Goal: Communication & Community: Answer question/provide support

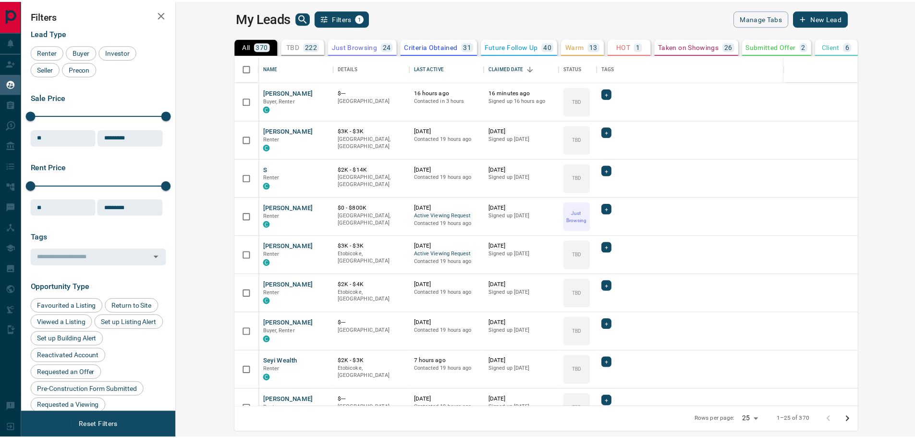
scroll to position [345, 734]
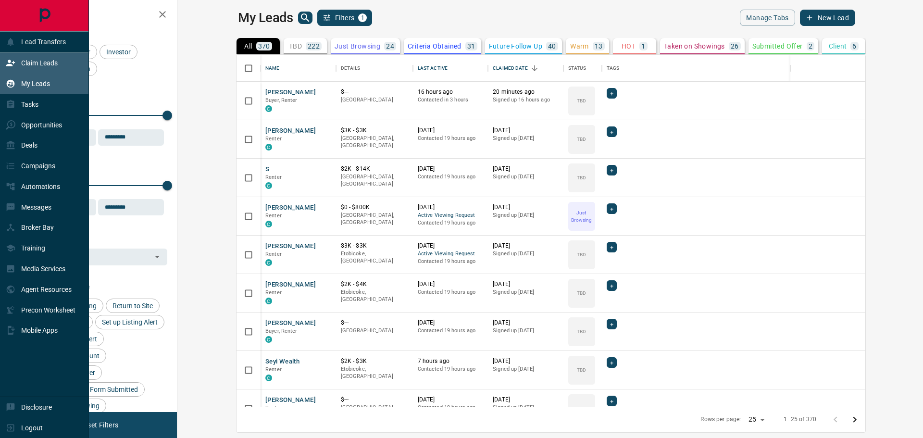
click at [36, 62] on p "Claim Leads" at bounding box center [39, 63] width 37 height 8
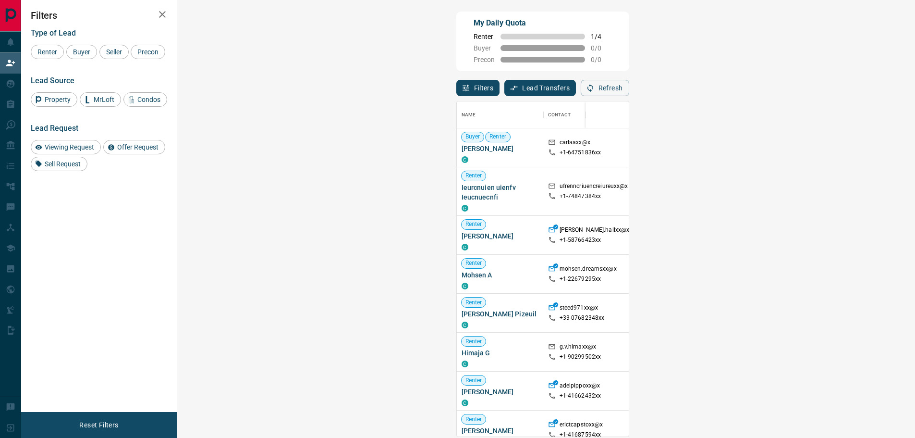
scroll to position [328, 710]
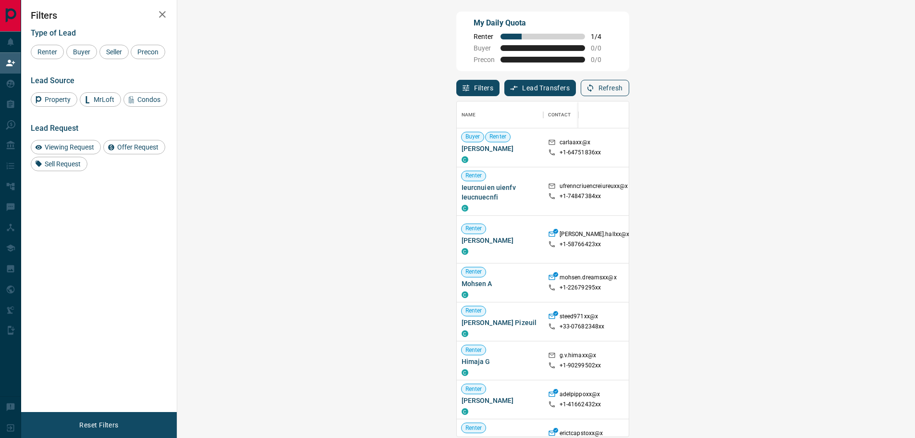
click at [630, 92] on button "Refresh" at bounding box center [605, 88] width 49 height 16
click at [630, 86] on button "Refresh" at bounding box center [605, 88] width 49 height 16
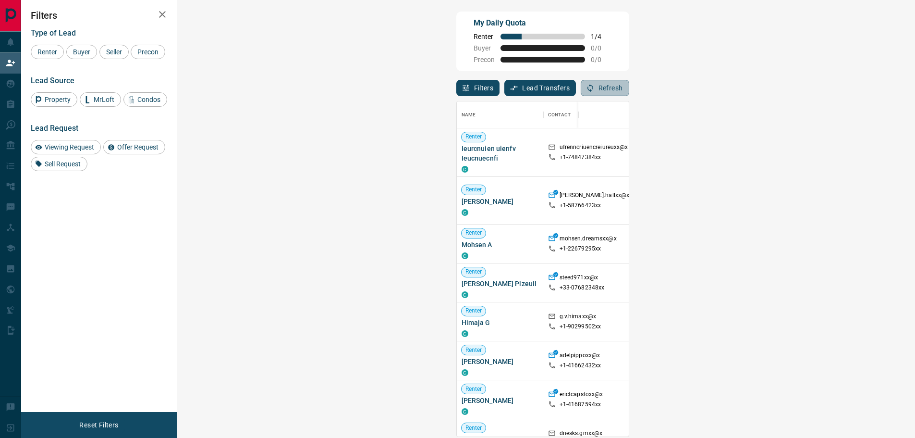
click at [630, 86] on button "Refresh" at bounding box center [605, 88] width 49 height 16
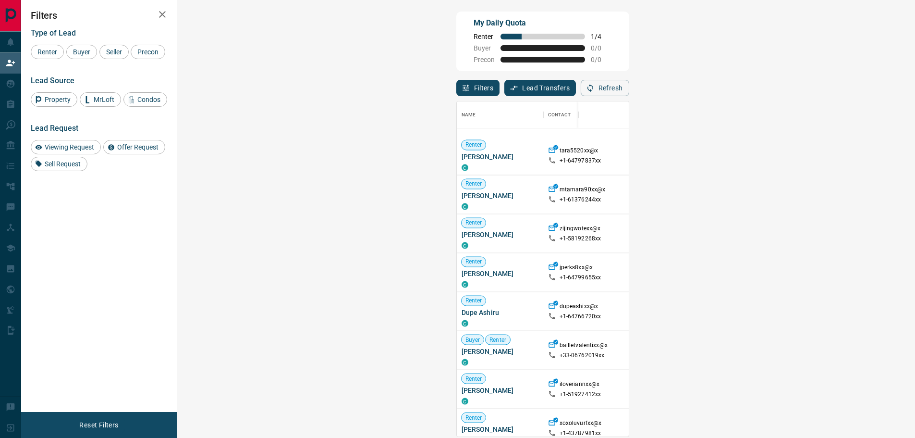
scroll to position [1579, 0]
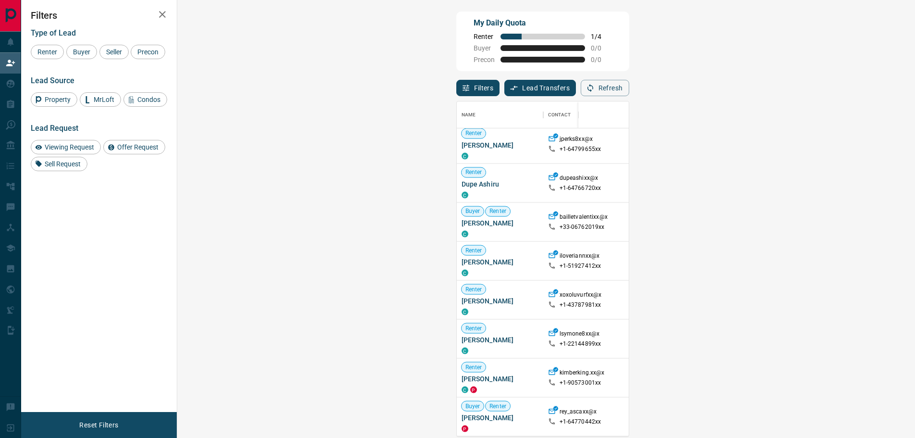
drag, startPoint x: 870, startPoint y: 304, endPoint x: 863, endPoint y: 303, distance: 7.2
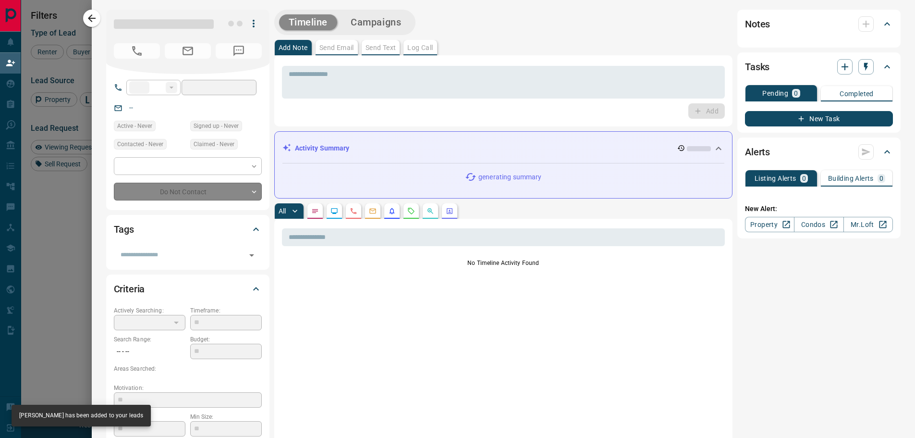
type input "**"
type input "**********"
type input "**"
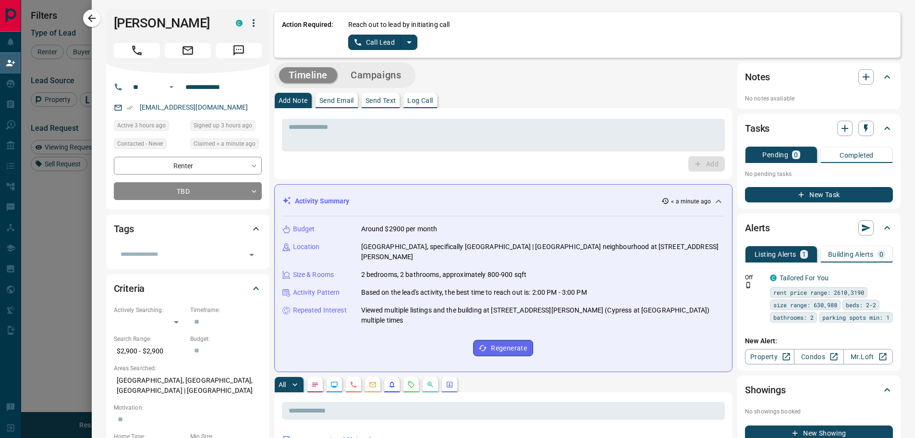
scroll to position [0, 0]
click at [374, 102] on p "Send Text" at bounding box center [381, 101] width 31 height 7
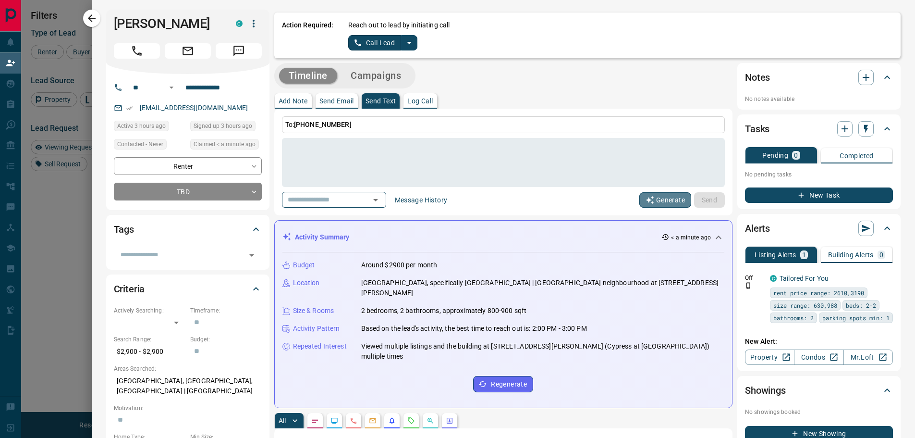
click at [656, 202] on button "Generate" at bounding box center [666, 199] width 52 height 15
type textarea "**********"
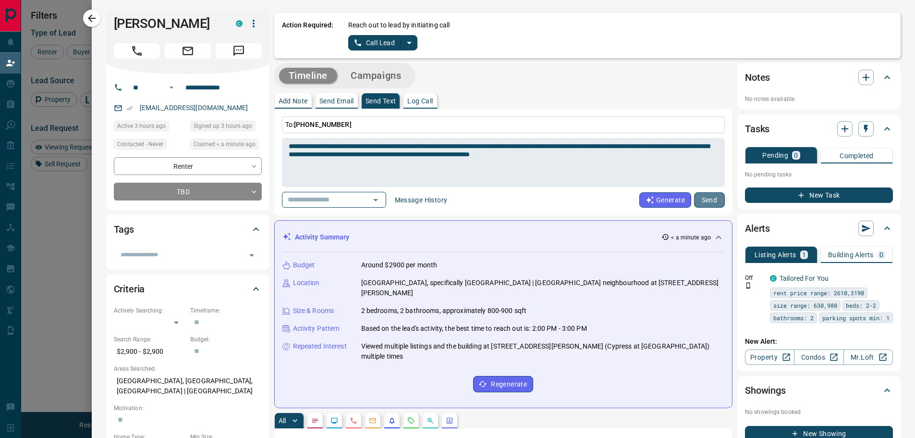
click at [704, 203] on button "Send" at bounding box center [709, 199] width 31 height 15
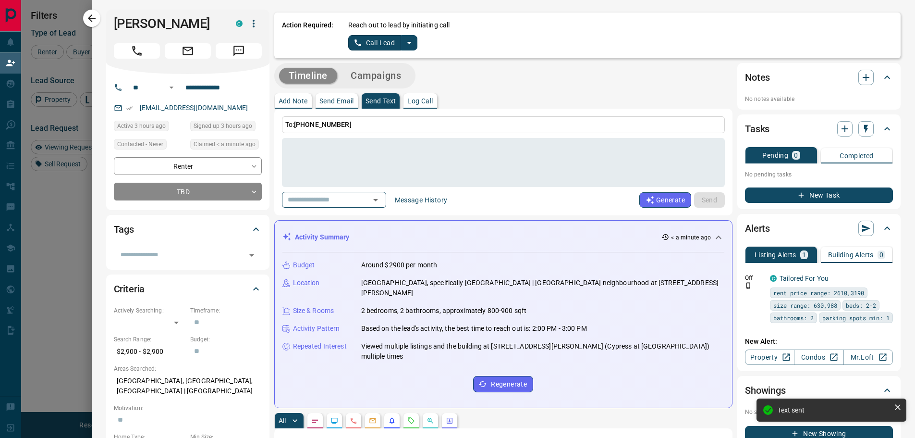
click at [322, 99] on p "Send Email" at bounding box center [337, 101] width 35 height 7
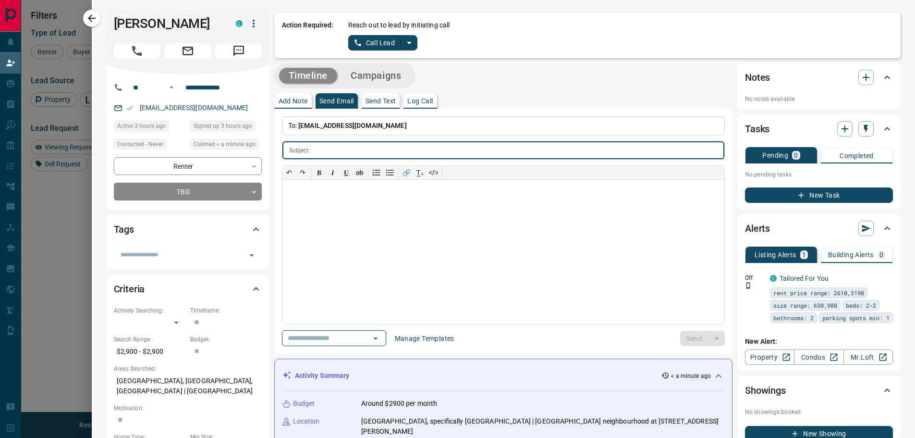
click at [319, 151] on input "text" at bounding box center [519, 150] width 411 height 18
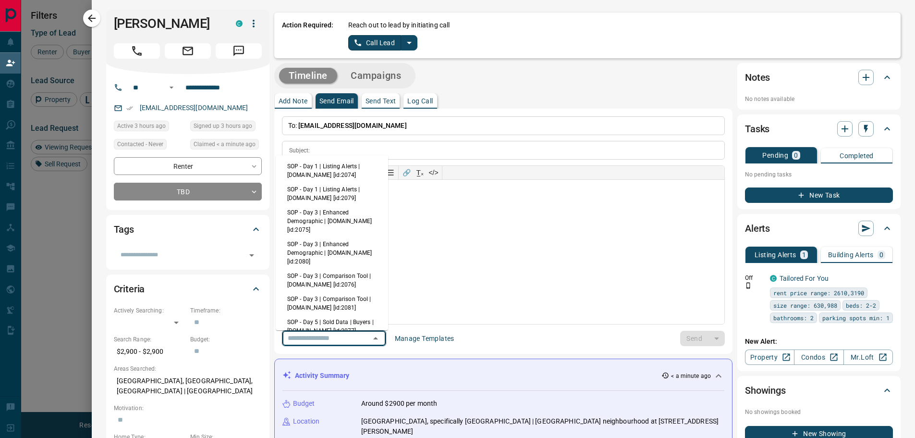
click at [330, 339] on input "text" at bounding box center [320, 338] width 73 height 12
click at [317, 174] on li "SOP - Day 1 | Listing Alerts | [DOMAIN_NAME] [id:2074]" at bounding box center [332, 170] width 112 height 23
type input "**********"
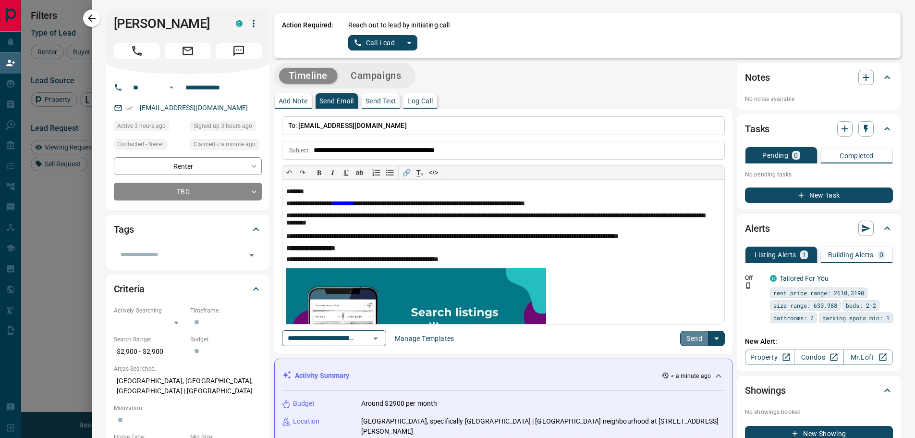
click at [687, 337] on button "Send" at bounding box center [694, 338] width 28 height 15
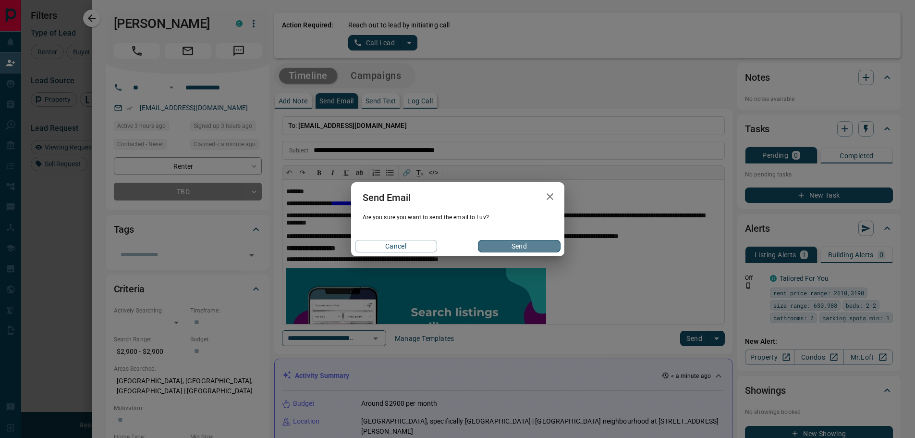
click at [533, 242] on button "Send" at bounding box center [519, 246] width 82 height 12
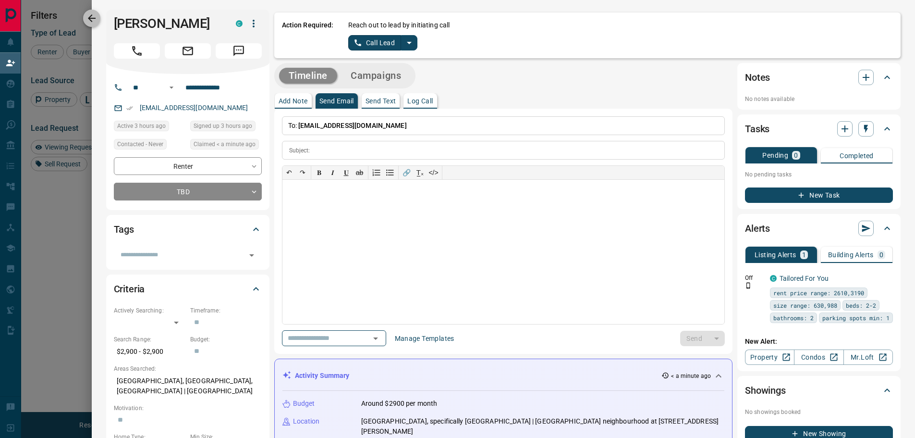
click at [93, 25] on button "button" at bounding box center [91, 18] width 17 height 17
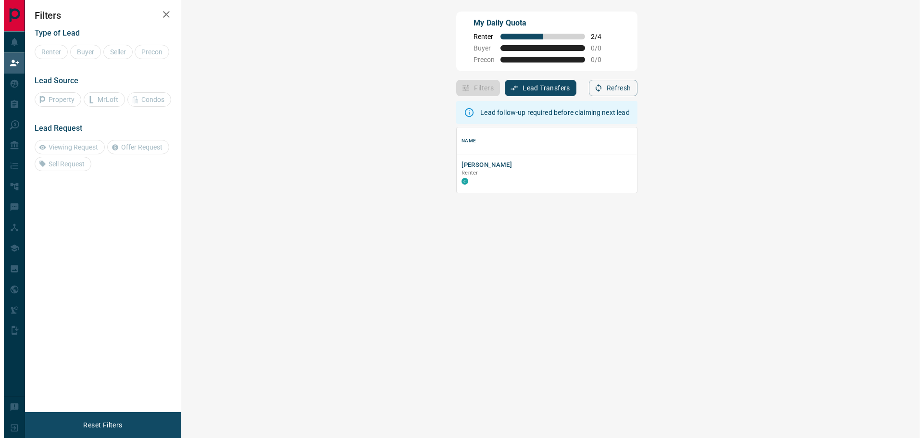
scroll to position [58, 710]
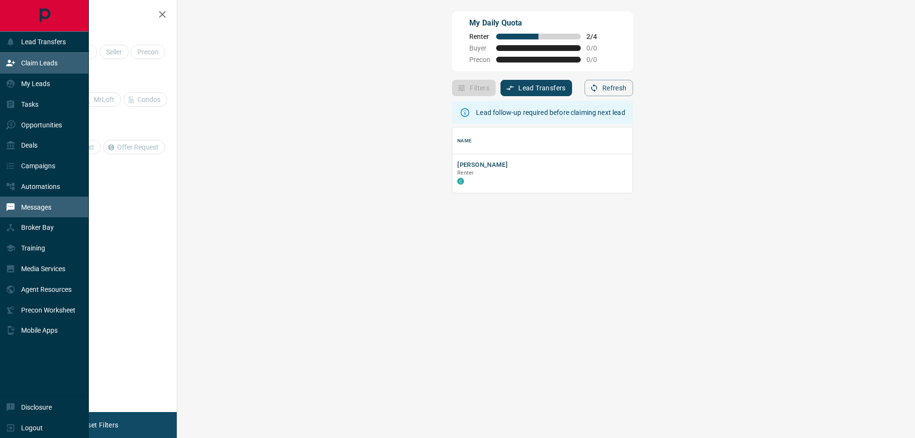
click at [41, 211] on p "Messages" at bounding box center [36, 207] width 30 height 8
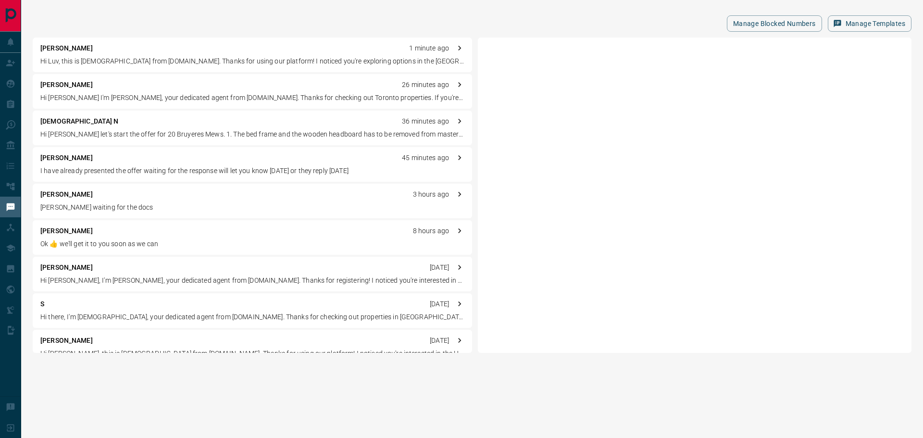
click at [78, 132] on p "Hi [PERSON_NAME] let's start the offer for 20 Bruyeres Mews. 1. The bed frame a…" at bounding box center [252, 134] width 424 height 10
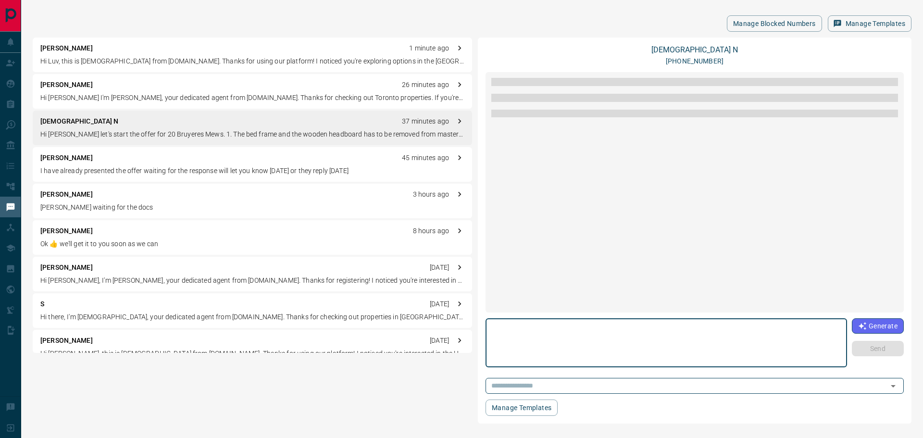
scroll to position [981, 0]
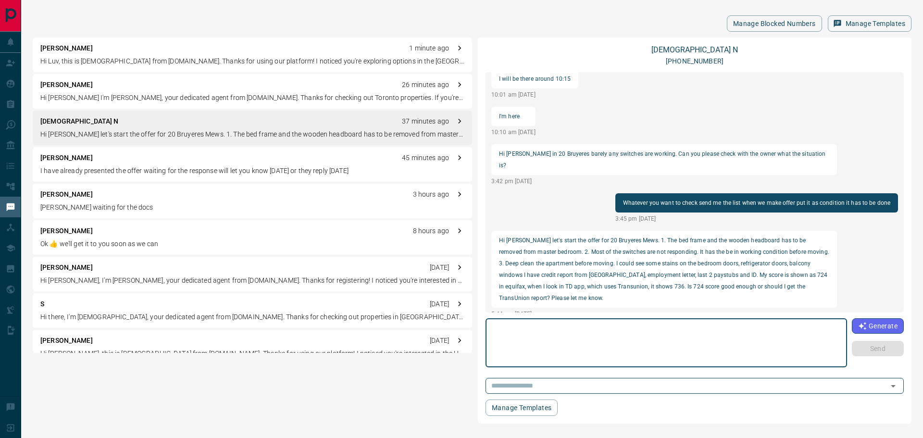
click at [534, 340] on textarea at bounding box center [666, 342] width 348 height 41
type textarea "**********"
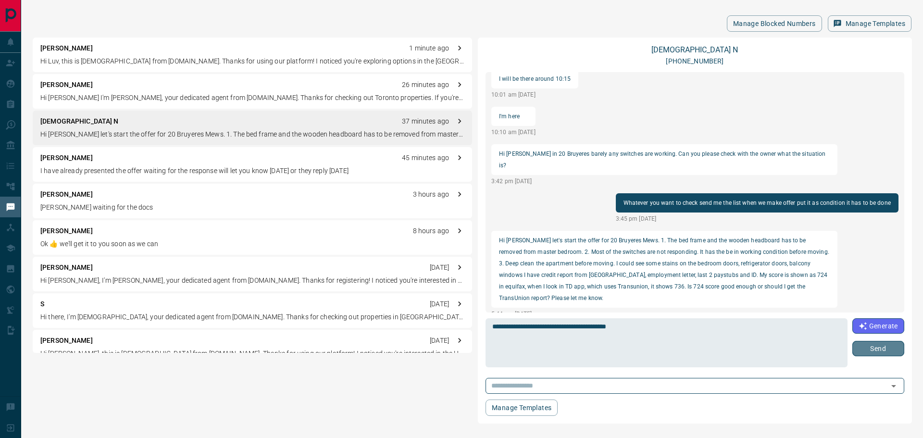
click at [890, 347] on button "Send" at bounding box center [878, 348] width 52 height 15
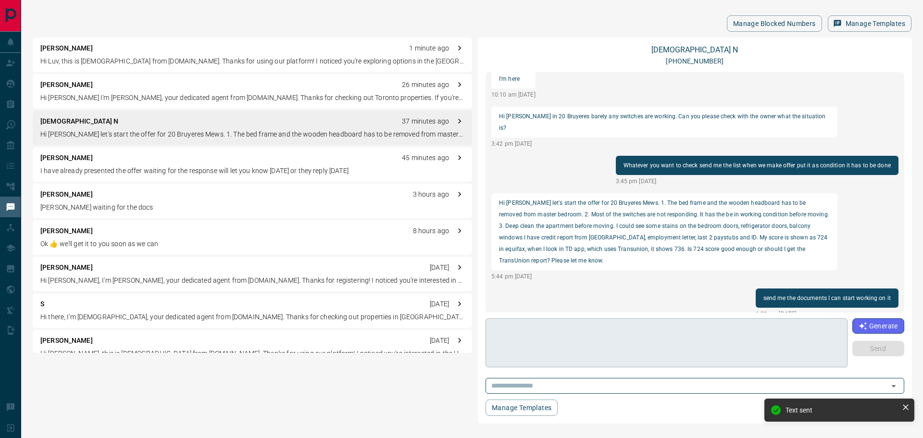
click at [652, 337] on textarea at bounding box center [666, 342] width 348 height 41
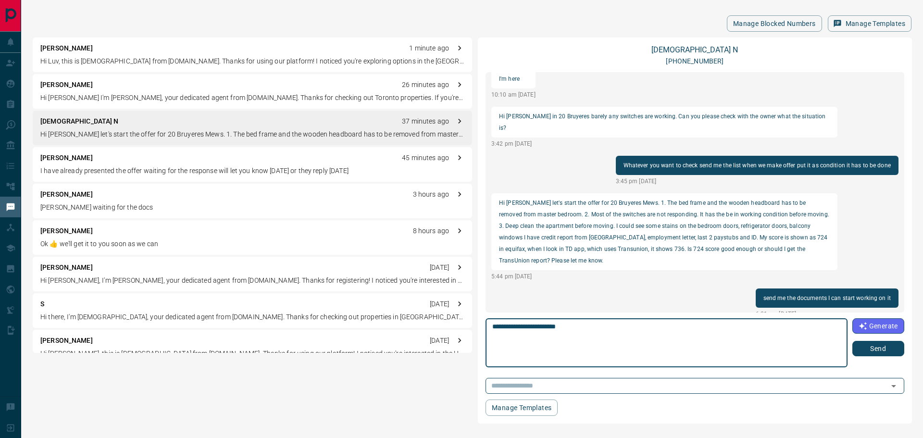
type textarea "**********"
click at [873, 351] on button "Send" at bounding box center [878, 348] width 52 height 15
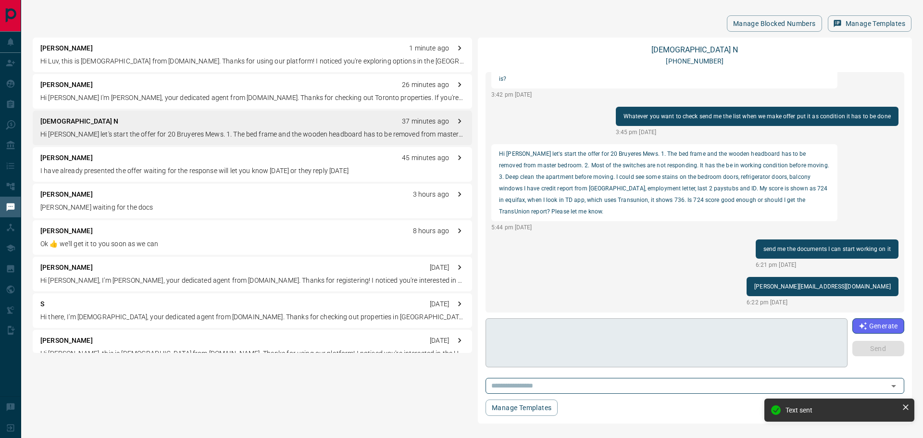
scroll to position [970, 0]
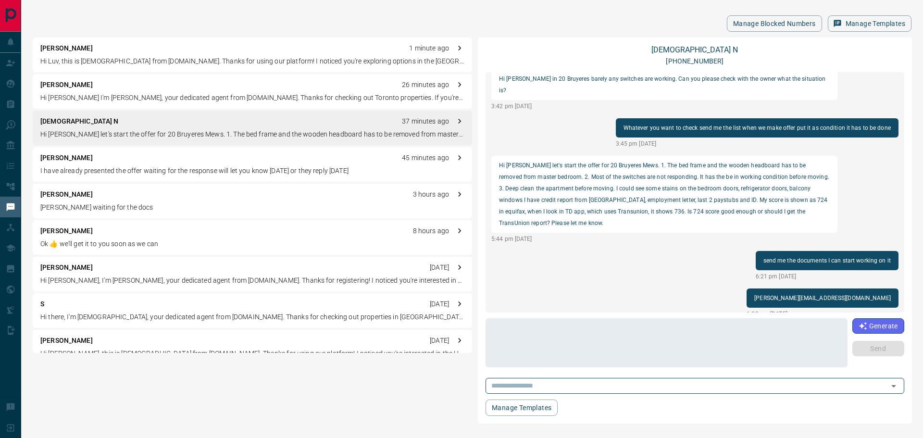
click at [74, 208] on p "[PERSON_NAME] waiting for the docs" at bounding box center [252, 207] width 424 height 10
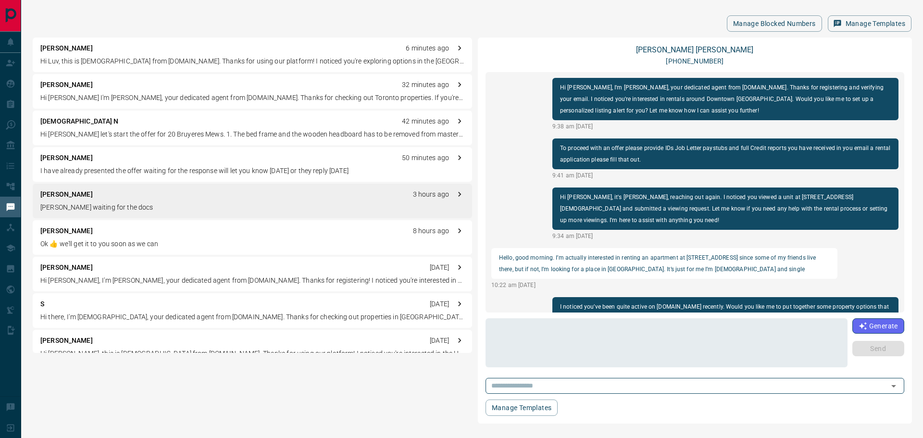
scroll to position [1012, 0]
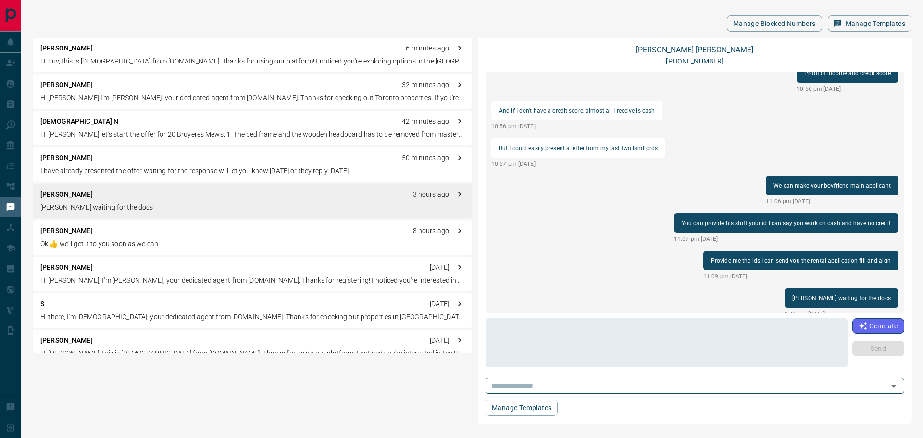
click at [84, 240] on p "Ok 👍 we'll get it to you soon as we can" at bounding box center [252, 244] width 424 height 10
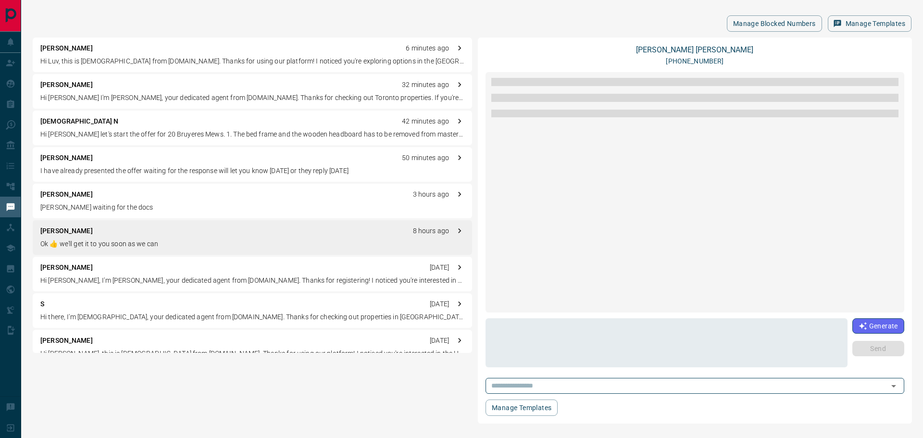
scroll to position [958, 0]
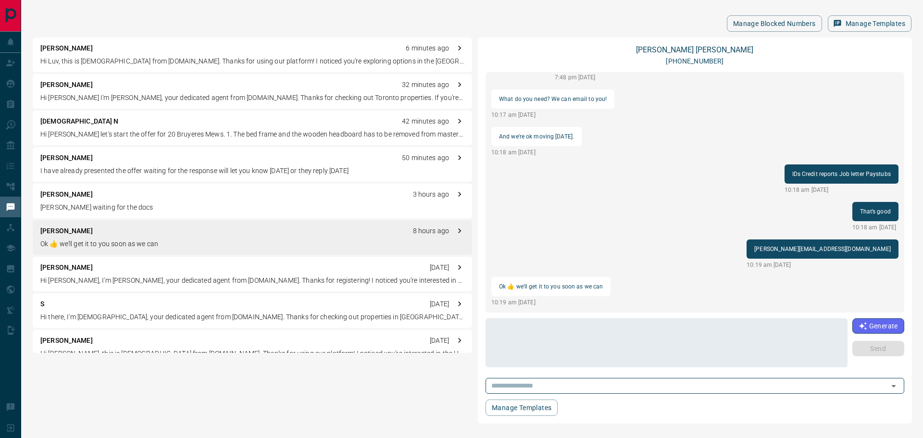
click at [72, 280] on p "Hi [PERSON_NAME], I'm [PERSON_NAME], your dedicated agent from [DOMAIN_NAME]. T…" at bounding box center [252, 280] width 424 height 10
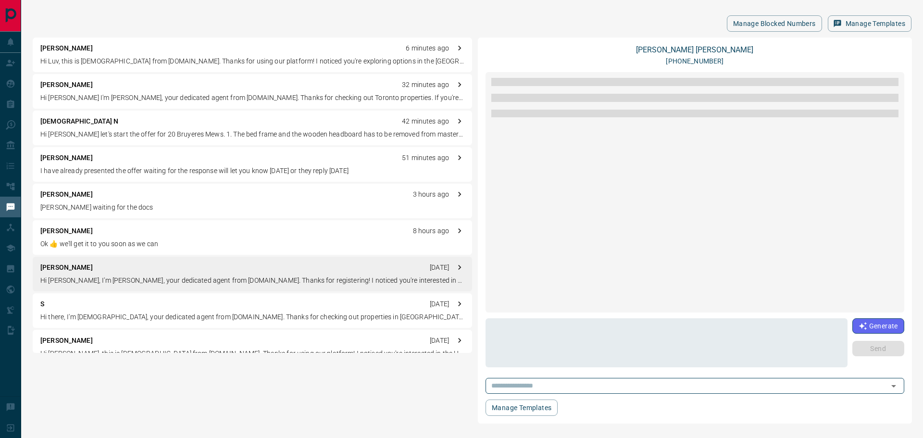
scroll to position [0, 0]
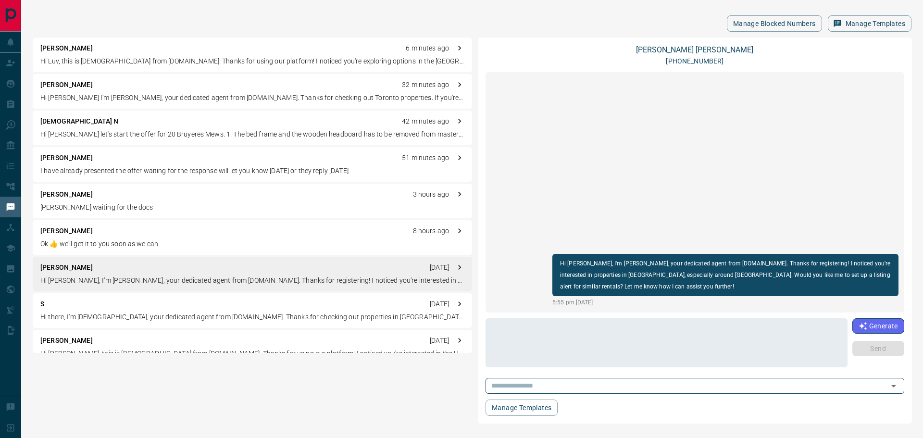
click at [82, 315] on p "Hi there, I'm [DEMOGRAPHIC_DATA], your dedicated agent from [DOMAIN_NAME]. Than…" at bounding box center [252, 317] width 424 height 10
